Goal: Task Accomplishment & Management: Use online tool/utility

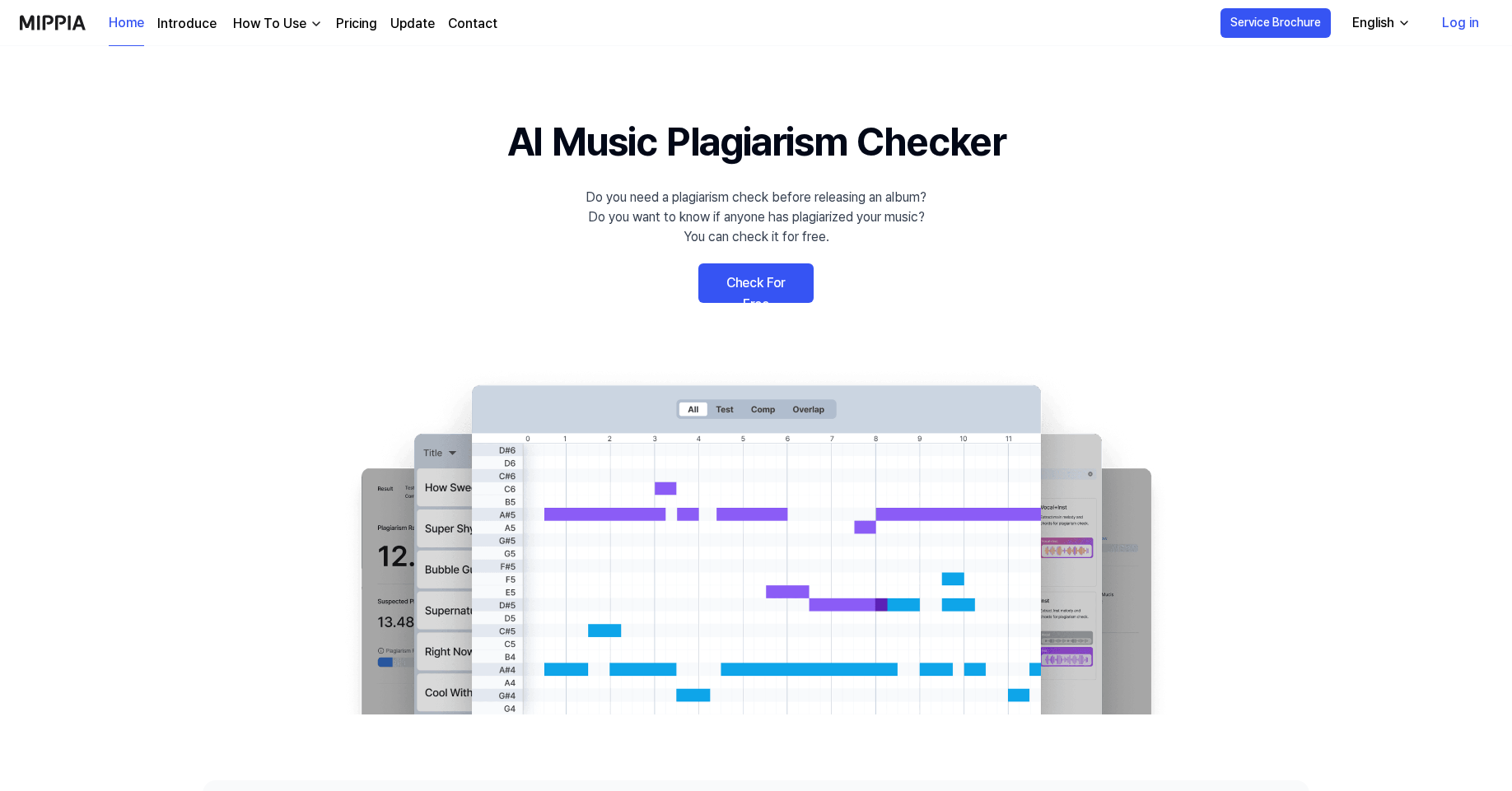
click at [763, 280] on link "Check For Free" at bounding box center [756, 283] width 115 height 40
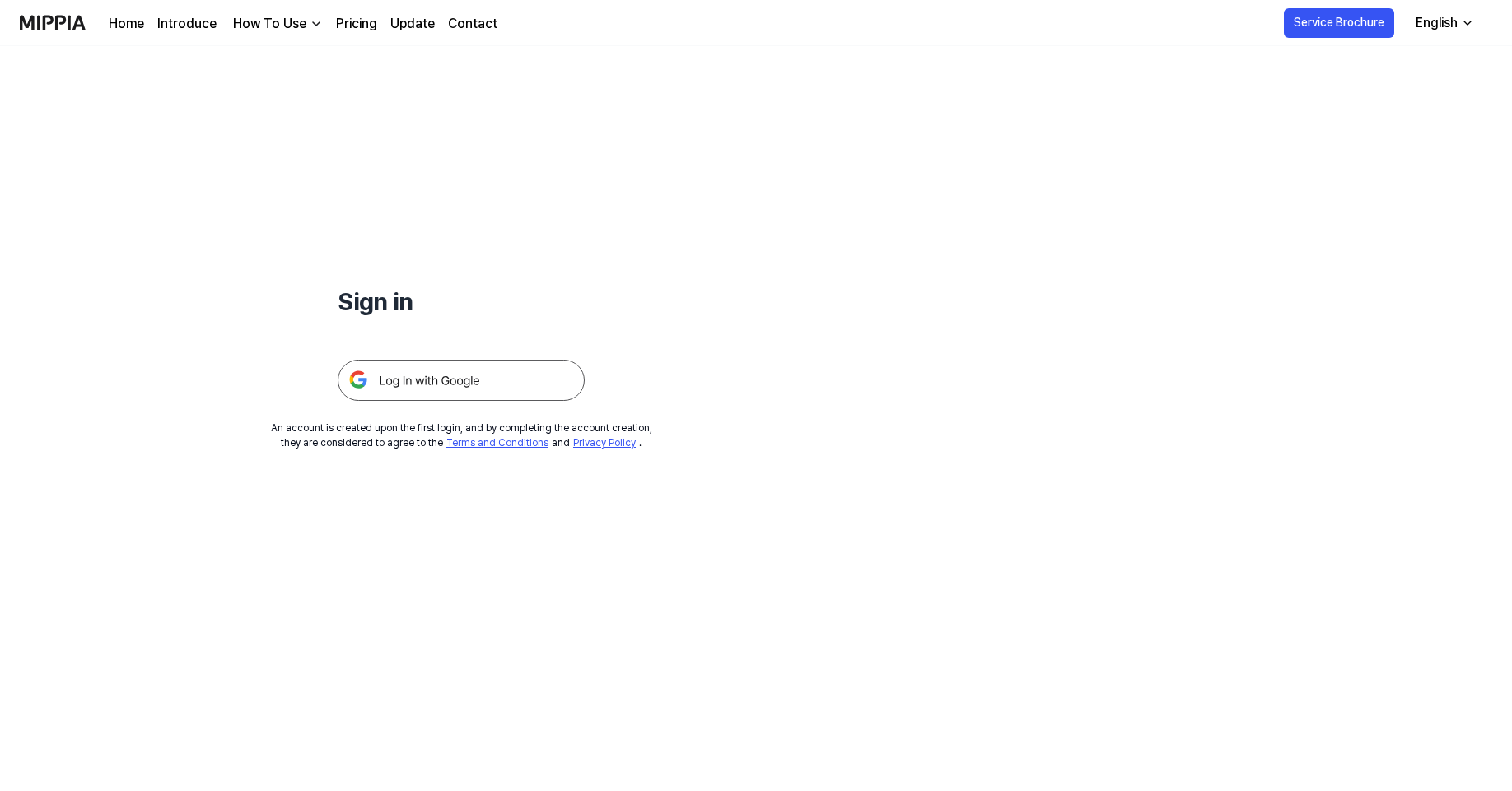
click at [459, 377] on img at bounding box center [462, 381] width 247 height 42
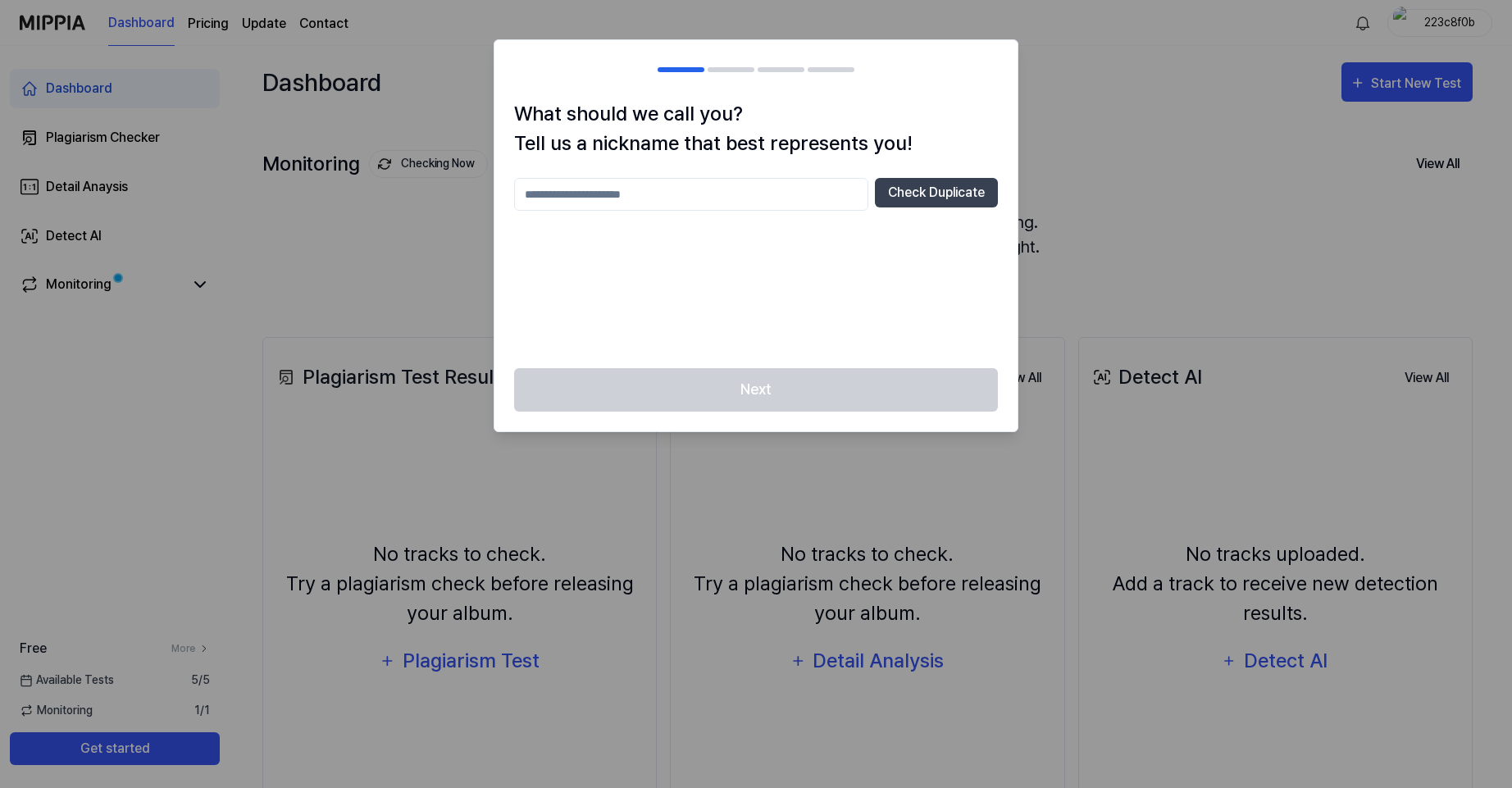
click at [717, 197] on input "text" at bounding box center [692, 194] width 354 height 33
type input "****"
click at [938, 192] on button "Check Duplicate" at bounding box center [937, 192] width 123 height 30
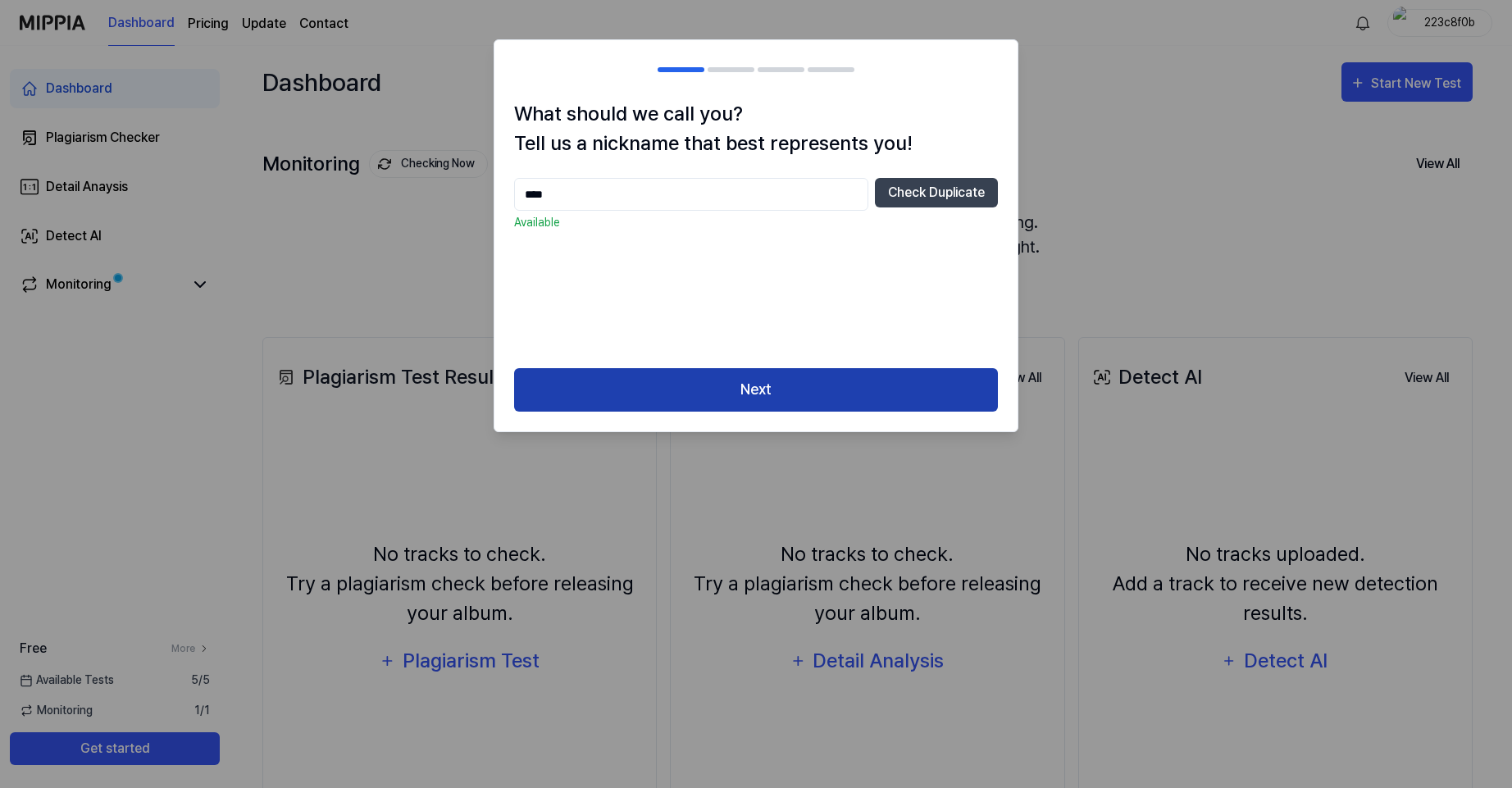
click at [838, 382] on button "Next" at bounding box center [756, 390] width 484 height 43
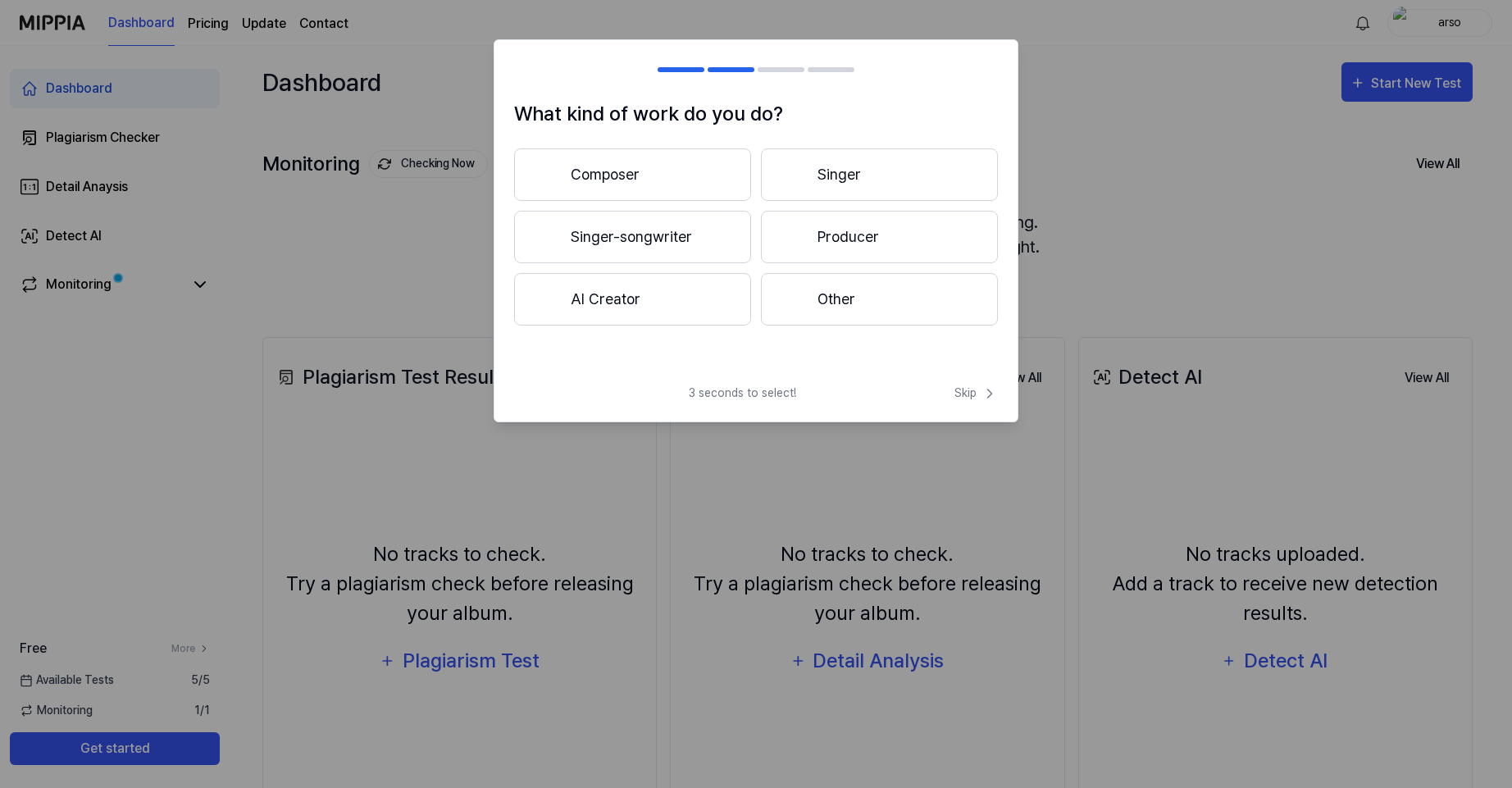
click at [874, 300] on button "Other" at bounding box center [879, 299] width 237 height 53
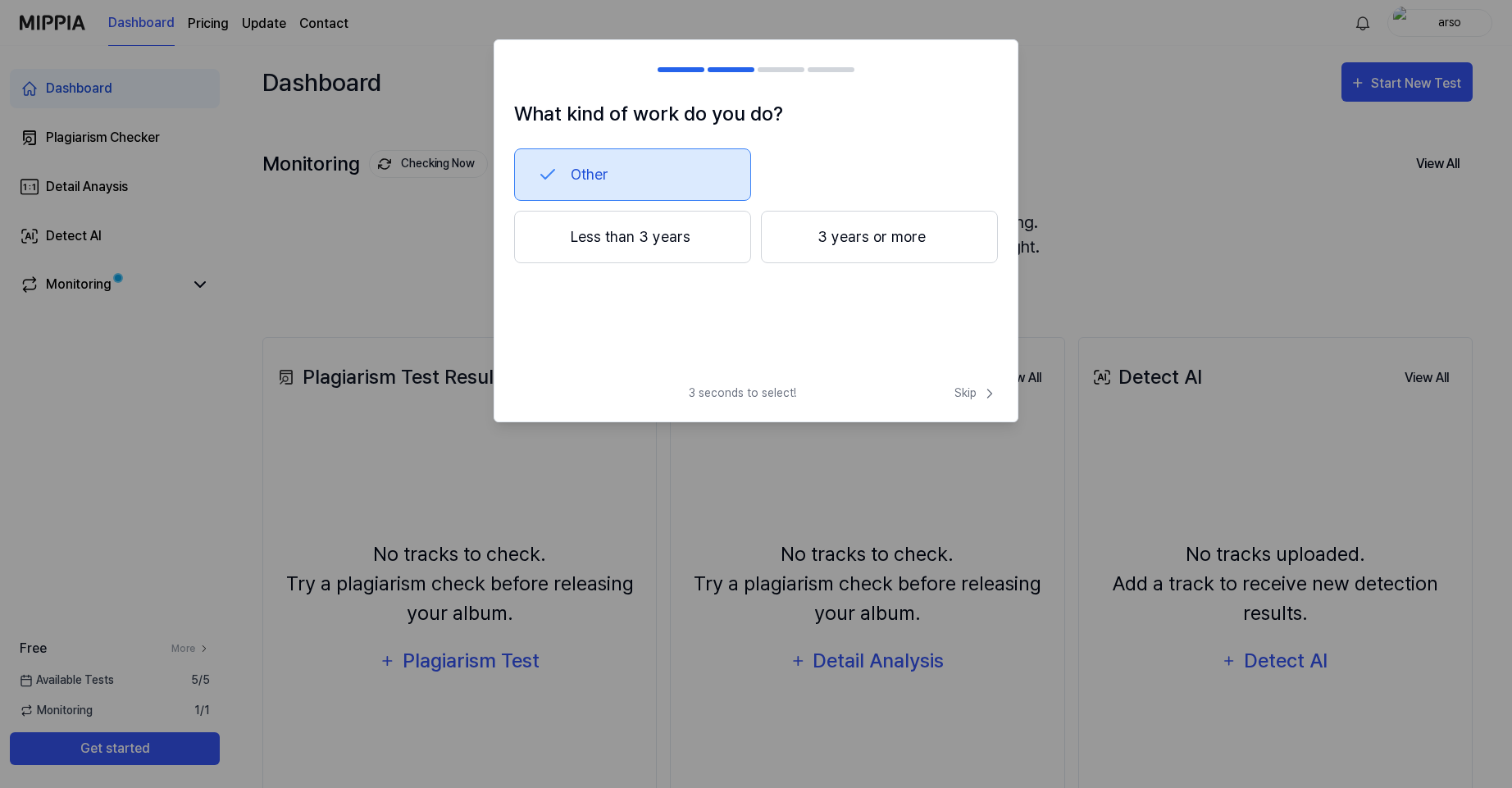
click at [878, 240] on button "3 years or more" at bounding box center [879, 237] width 237 height 53
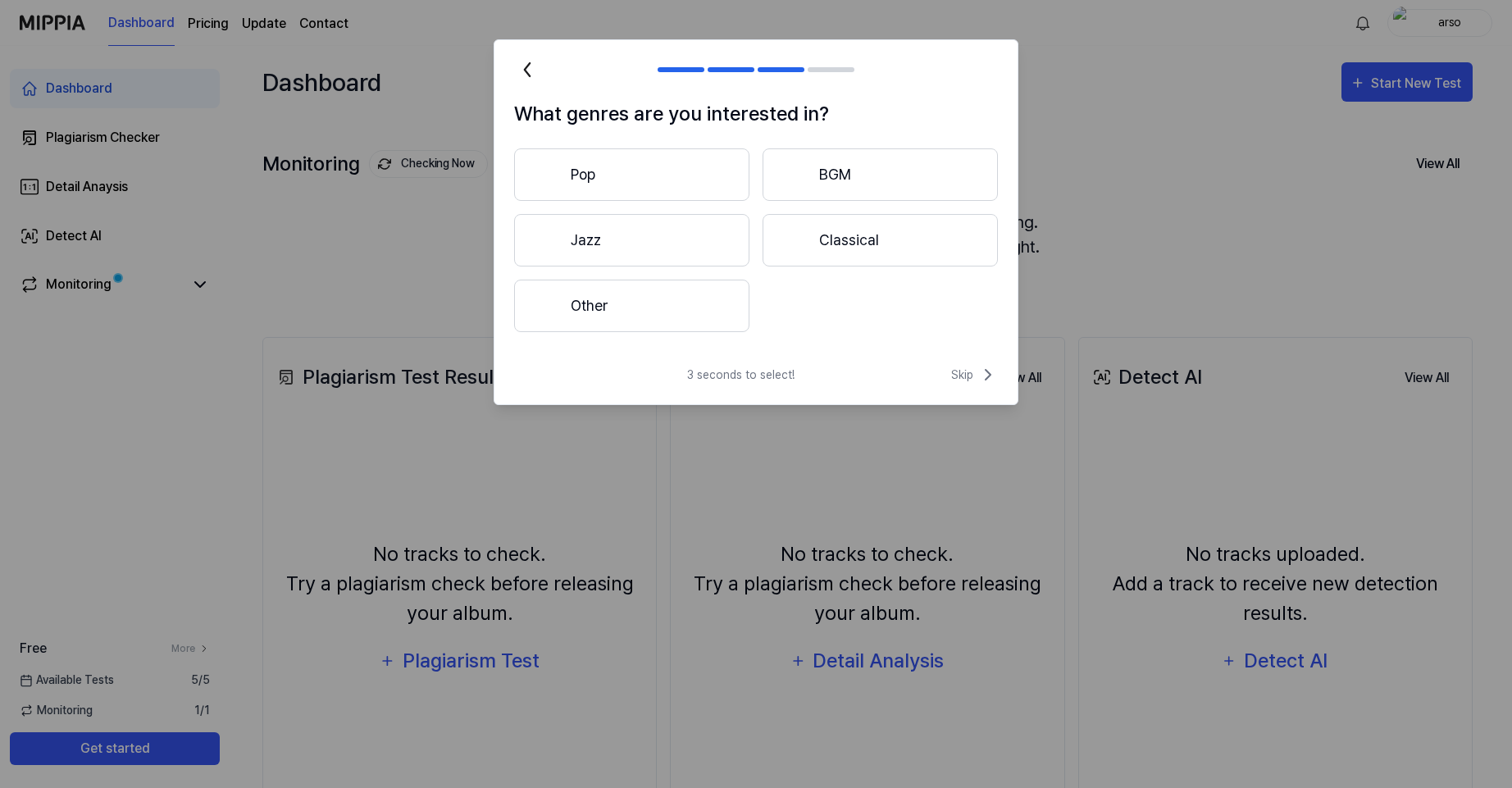
click at [679, 311] on button "Other" at bounding box center [632, 306] width 236 height 53
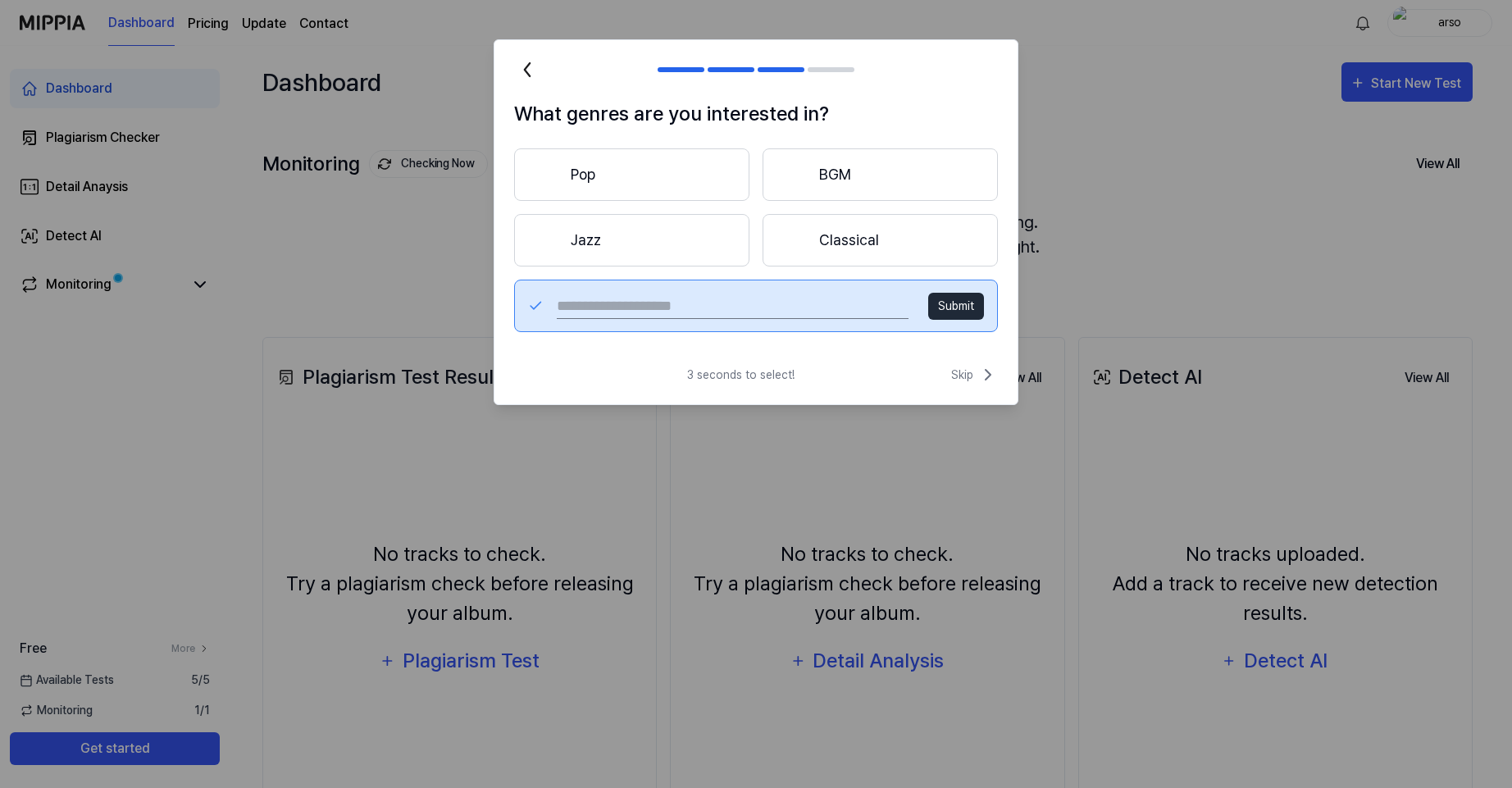
click at [652, 244] on button "Jazz" at bounding box center [632, 241] width 236 height 53
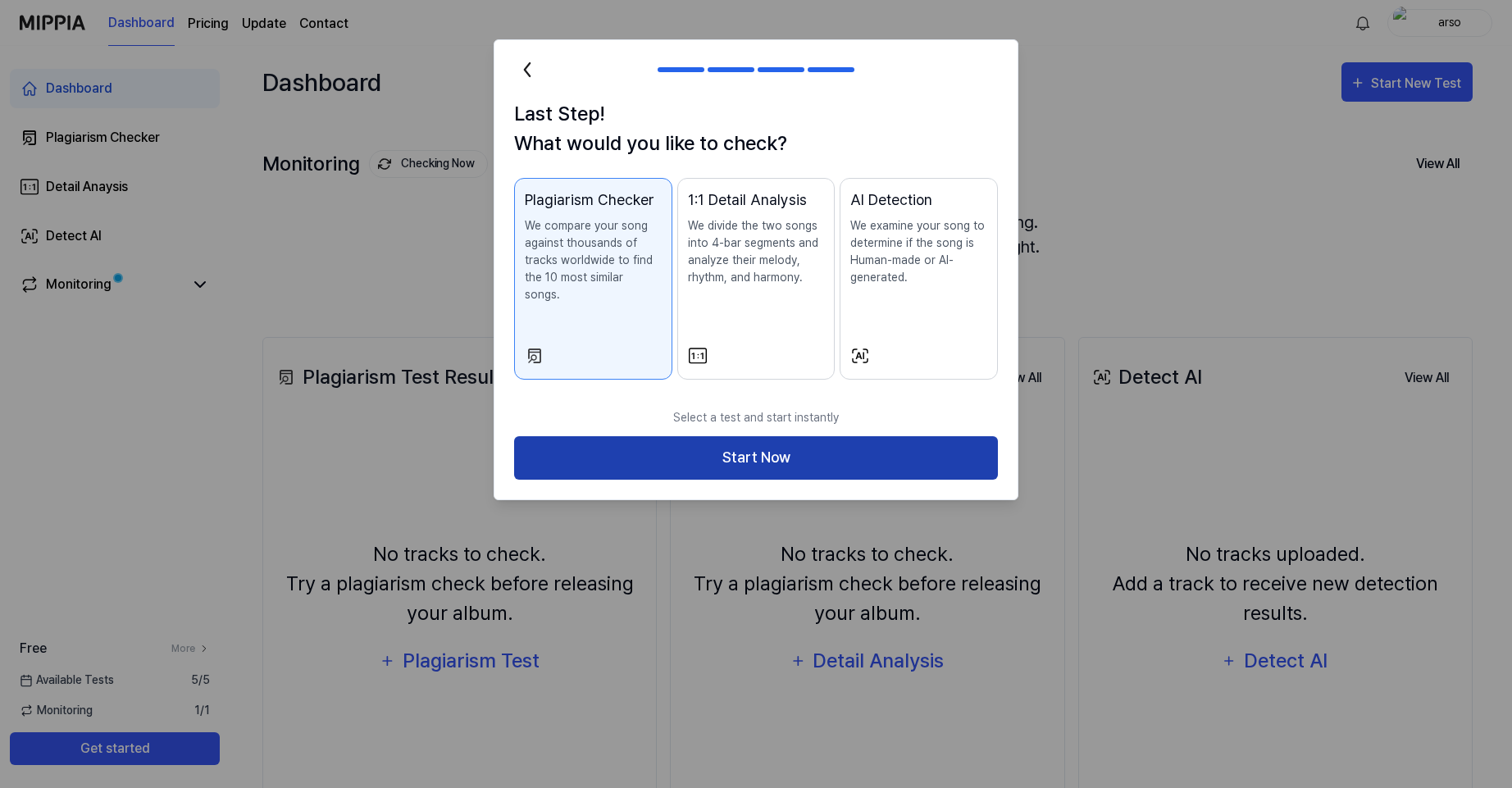
click at [760, 446] on button "Start Now" at bounding box center [756, 458] width 484 height 43
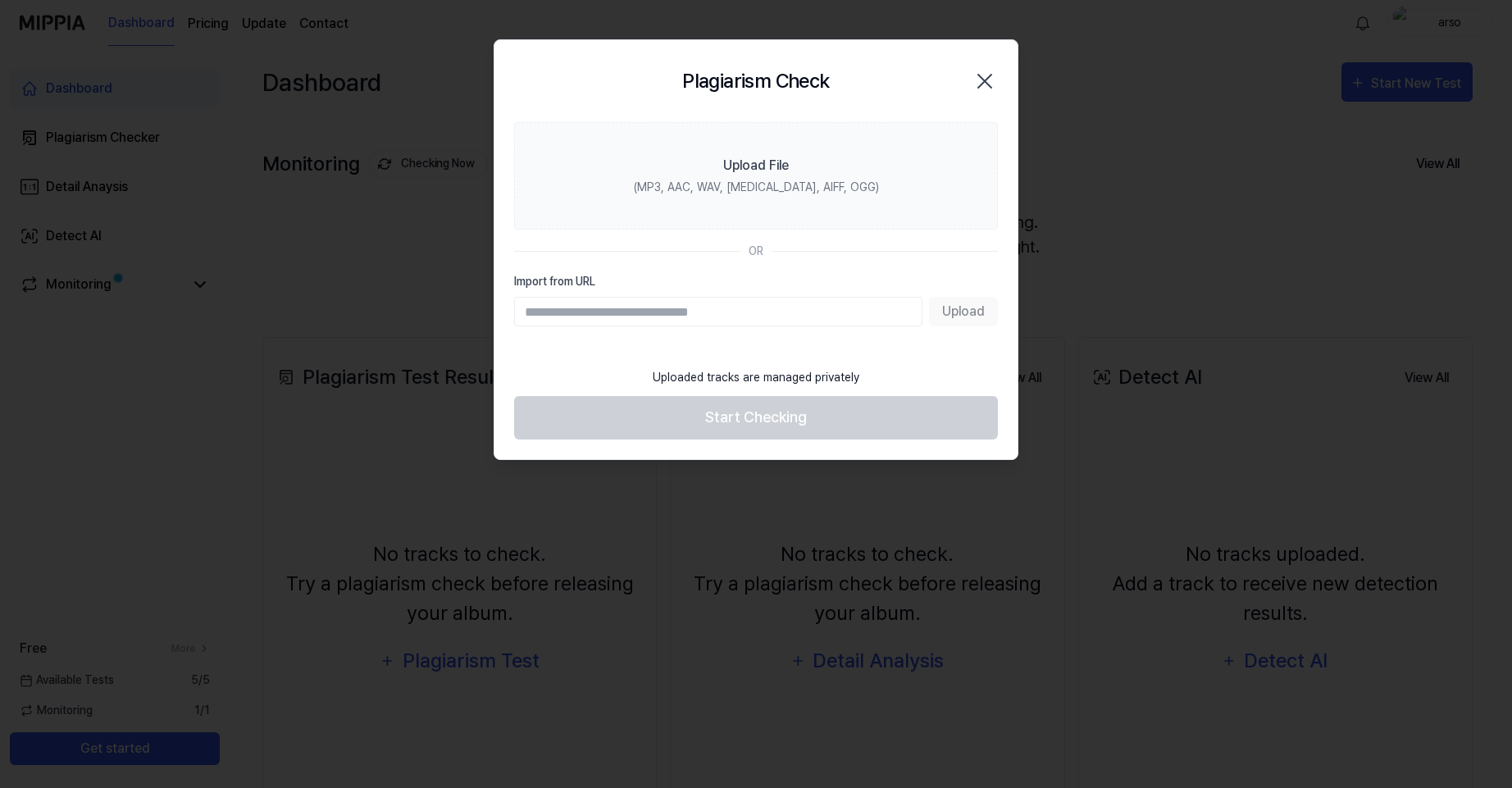
click at [1451, 350] on div at bounding box center [756, 394] width 1512 height 788
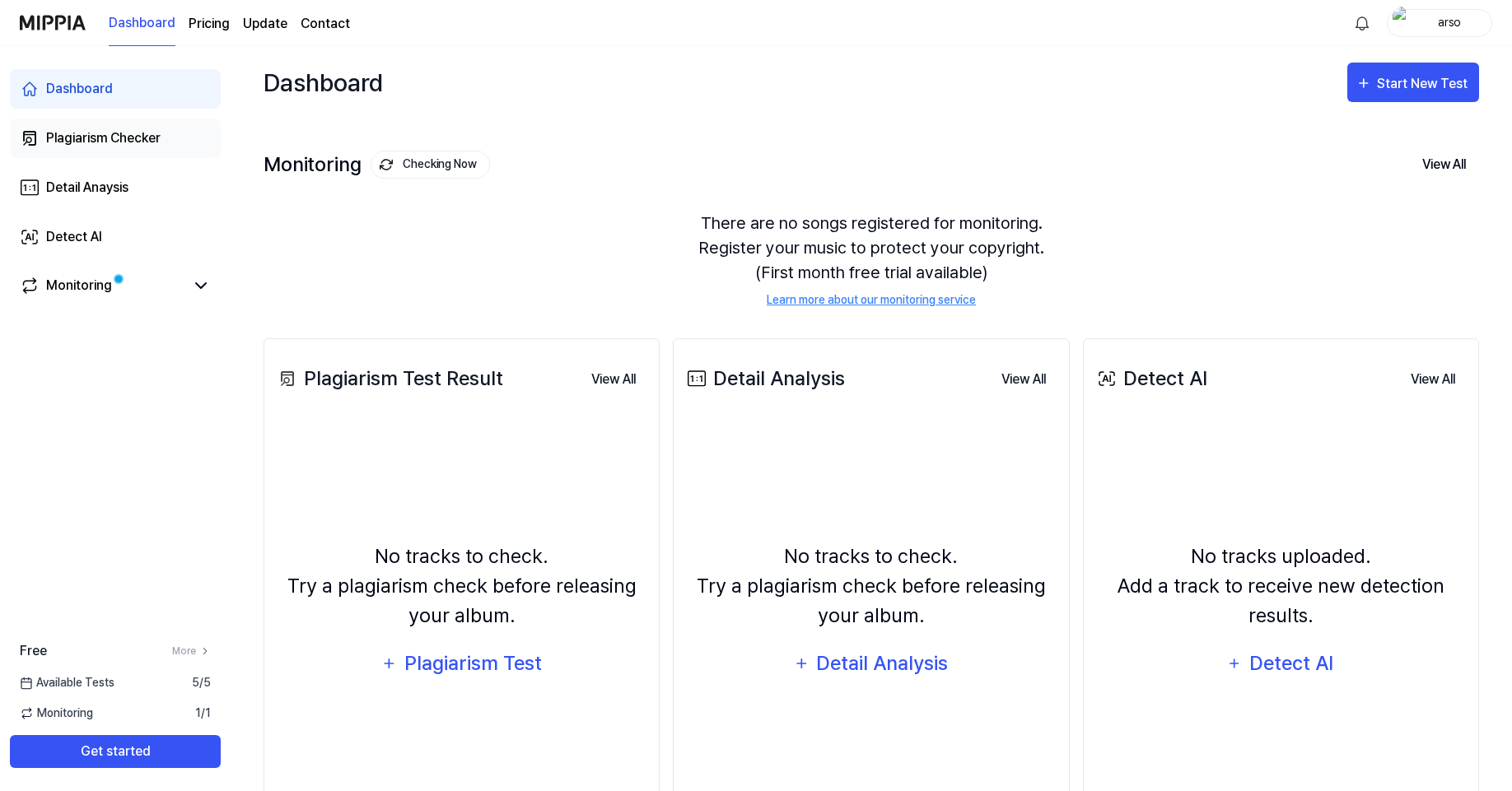
click at [103, 142] on div "Plagiarism Checker" at bounding box center [103, 138] width 115 height 19
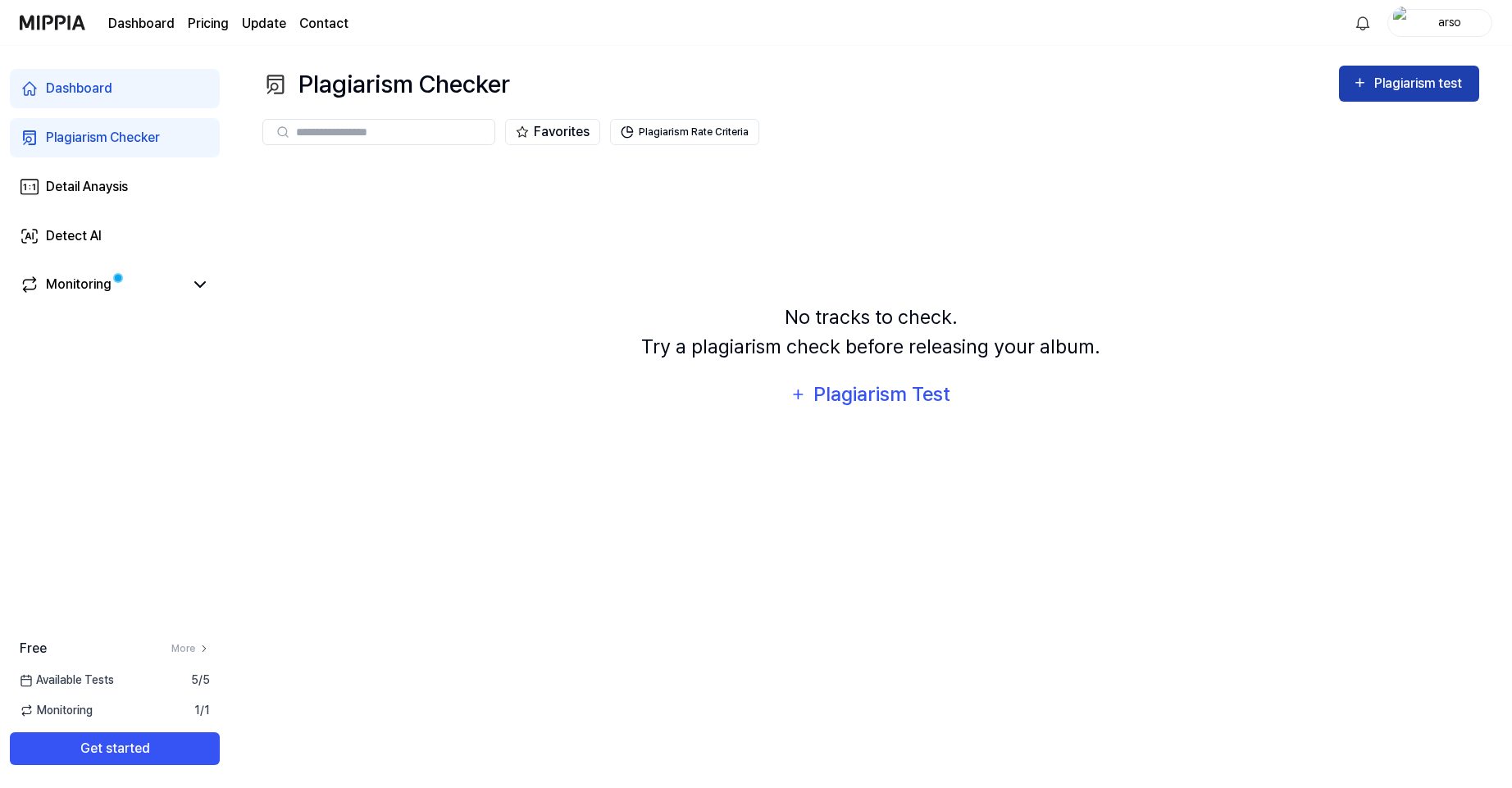
click at [1397, 83] on div "Plagiarism test" at bounding box center [1420, 84] width 91 height 21
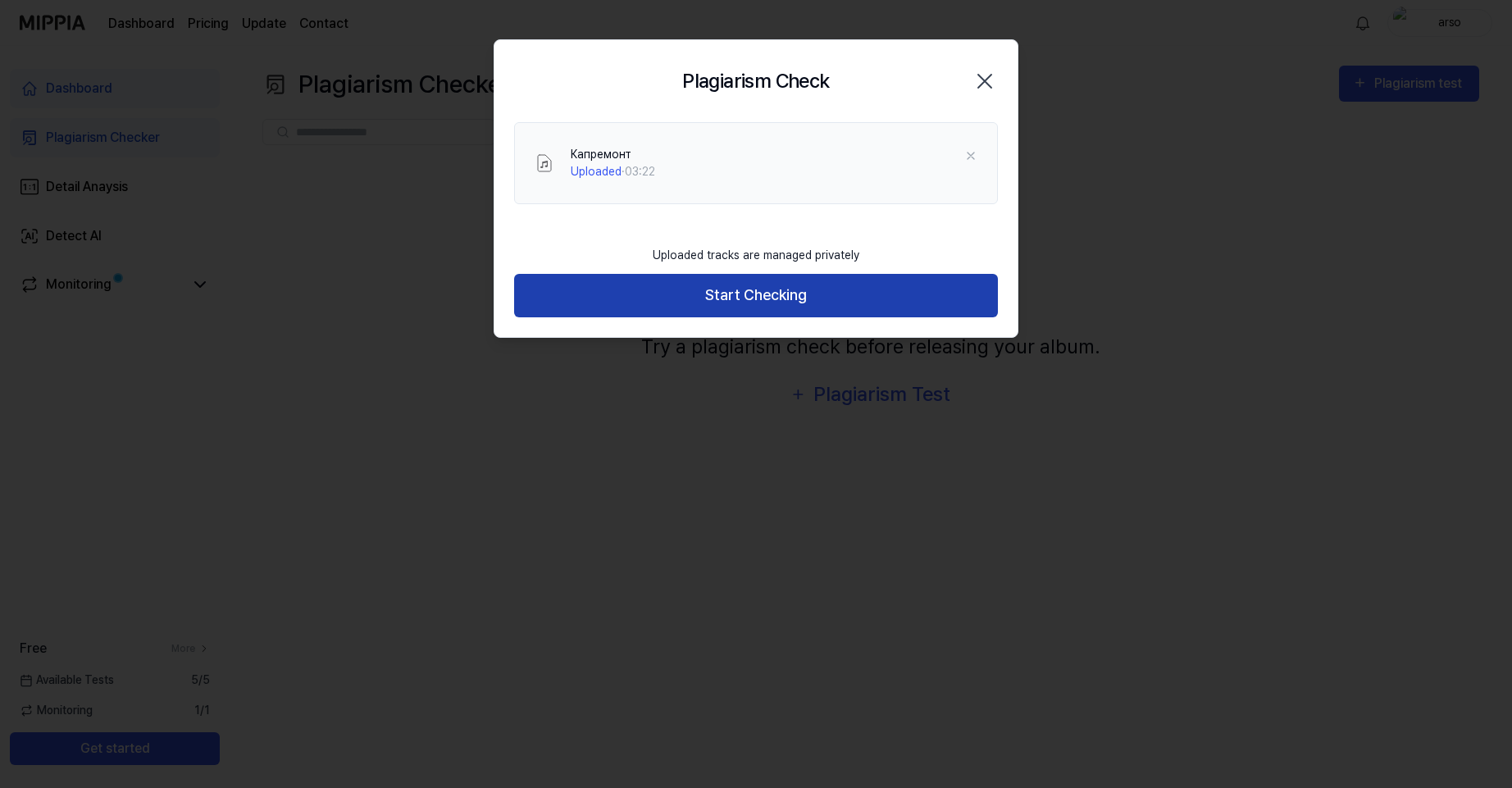
click at [827, 289] on button "Start Checking" at bounding box center [756, 295] width 484 height 43
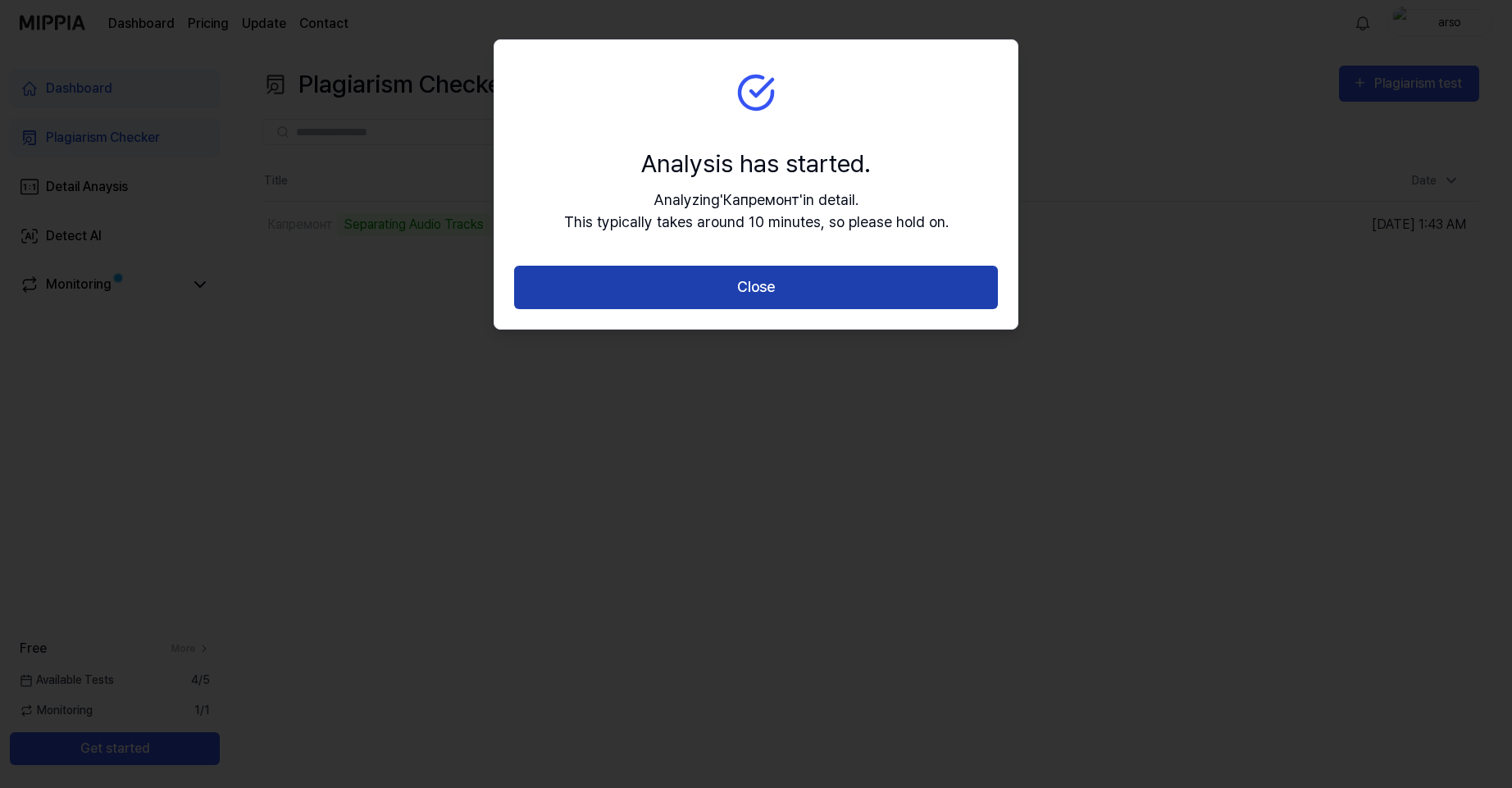
click at [896, 280] on button "Close" at bounding box center [756, 287] width 484 height 43
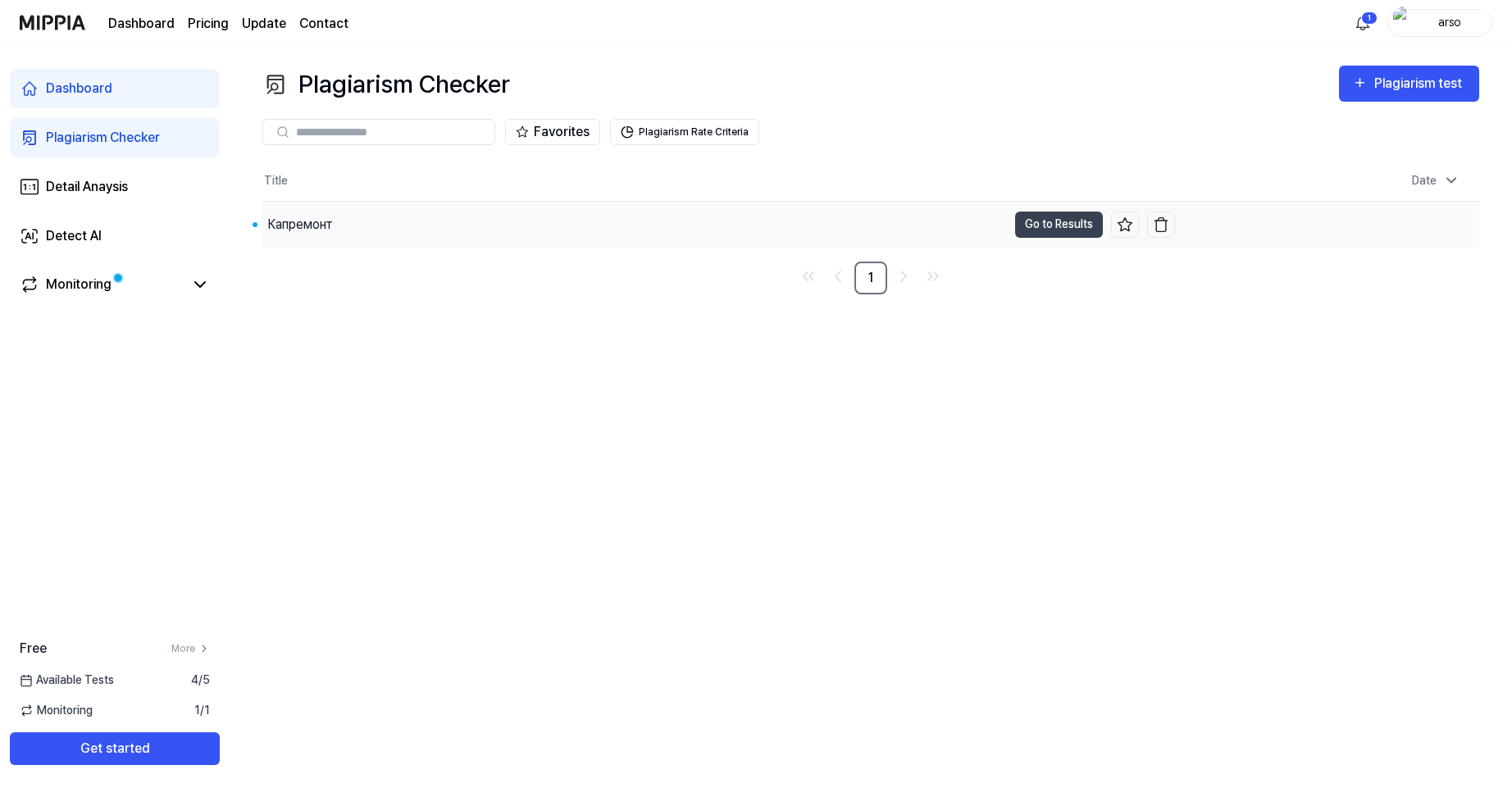
click at [553, 231] on div "Капремонт" at bounding box center [635, 225] width 744 height 46
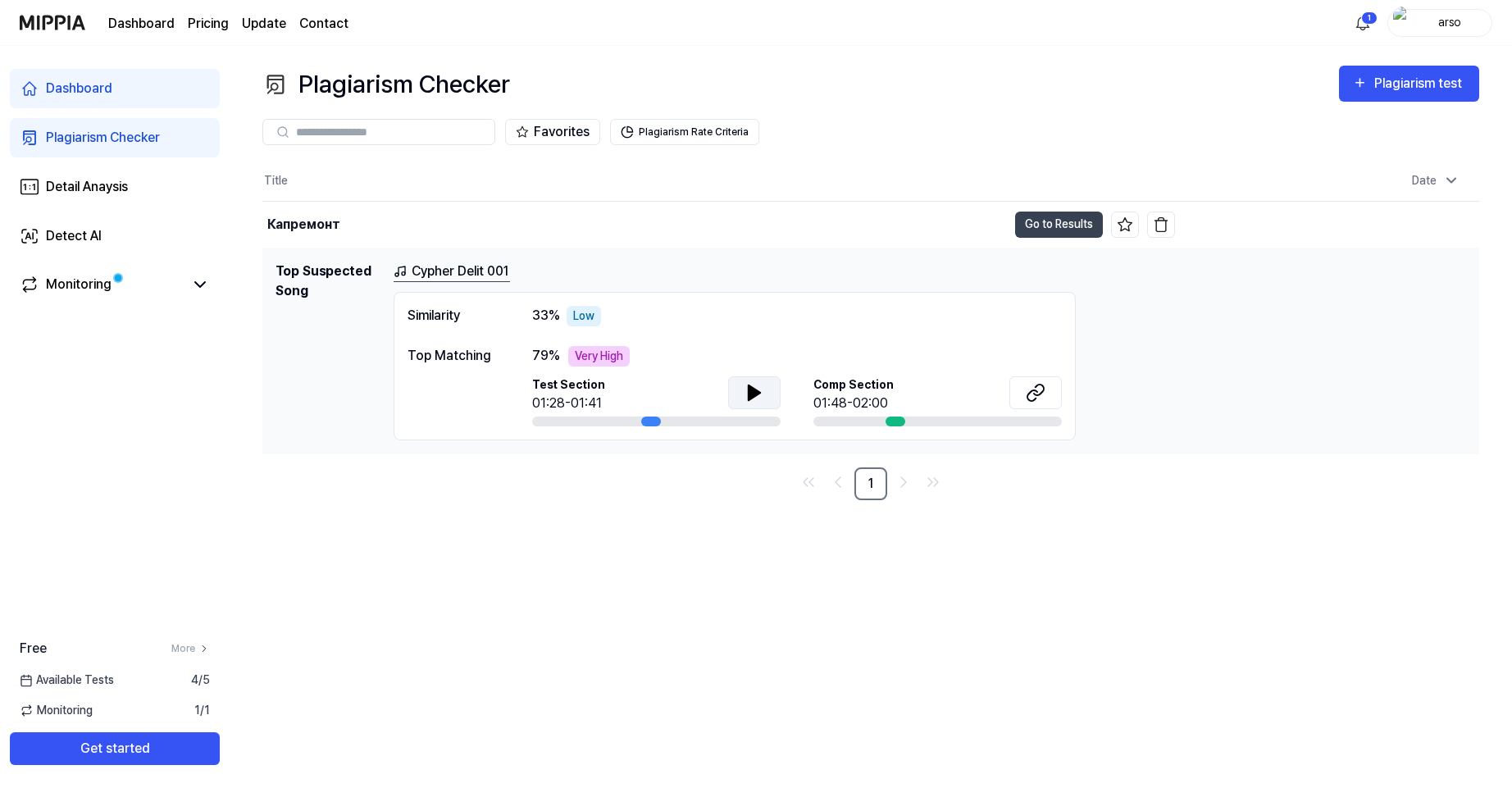
click at [754, 397] on icon at bounding box center [754, 393] width 12 height 14
click at [758, 395] on icon at bounding box center [757, 393] width 3 height 13
click at [1031, 391] on icon at bounding box center [1036, 393] width 19 height 19
click at [760, 397] on icon at bounding box center [754, 393] width 19 height 19
